Goal: Information Seeking & Learning: Learn about a topic

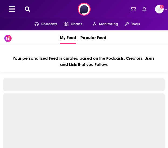
click at [27, 7] on icon at bounding box center [27, 8] width 5 height 5
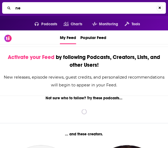
click at [24, 6] on input "ne" at bounding box center [84, 8] width 143 height 9
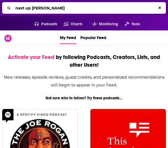
type input "next up [PERSON_NAME]"
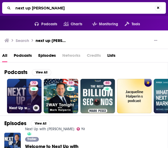
click at [23, 94] on link "72 Next Up with [PERSON_NAME]" at bounding box center [24, 96] width 35 height 35
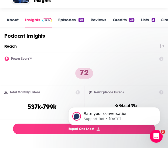
scroll to position [66, 0]
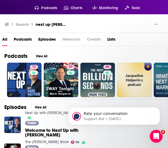
scroll to position [16, 0]
